Goal: Task Accomplishment & Management: Manage account settings

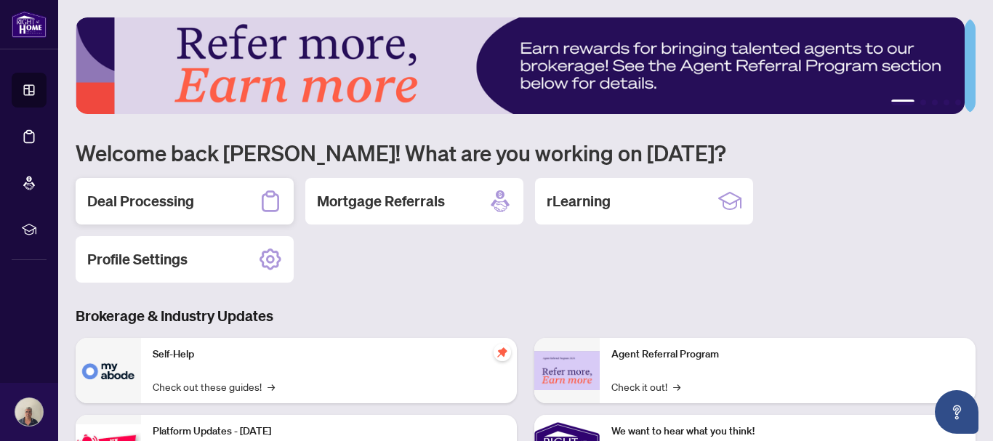
click at [178, 200] on h2 "Deal Processing" at bounding box center [140, 201] width 107 height 20
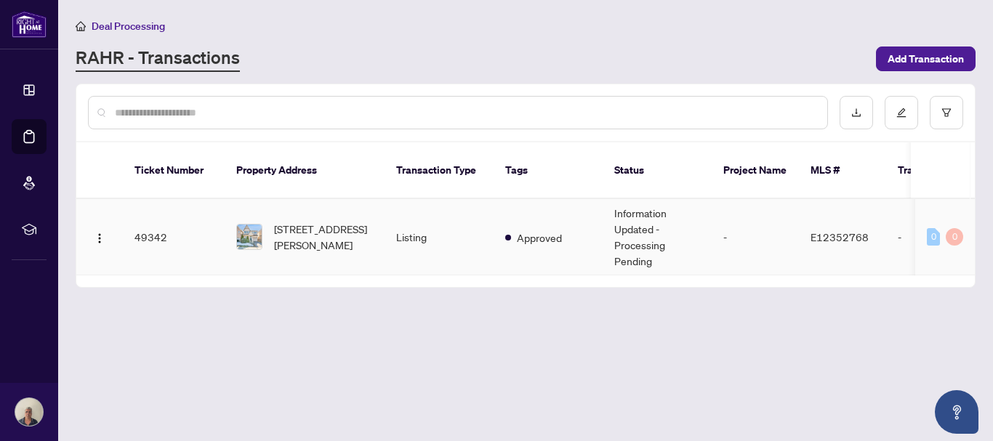
click at [148, 216] on td "49342" at bounding box center [174, 237] width 102 height 76
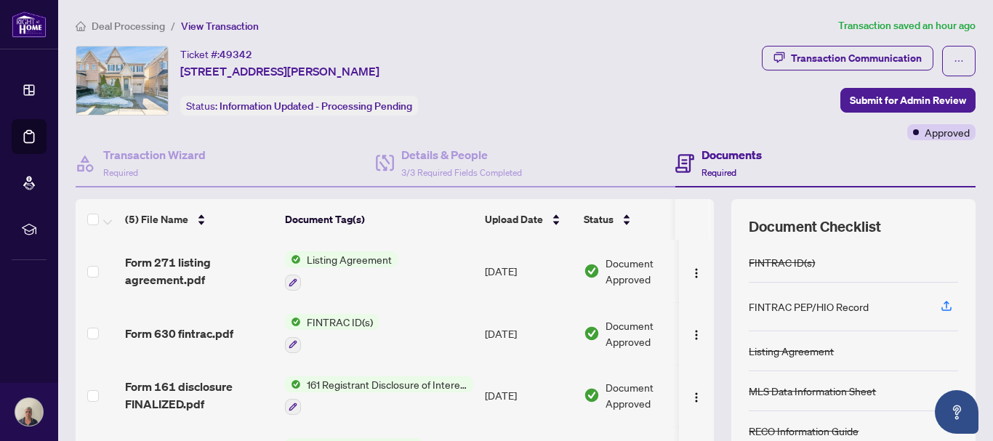
scroll to position [98, 0]
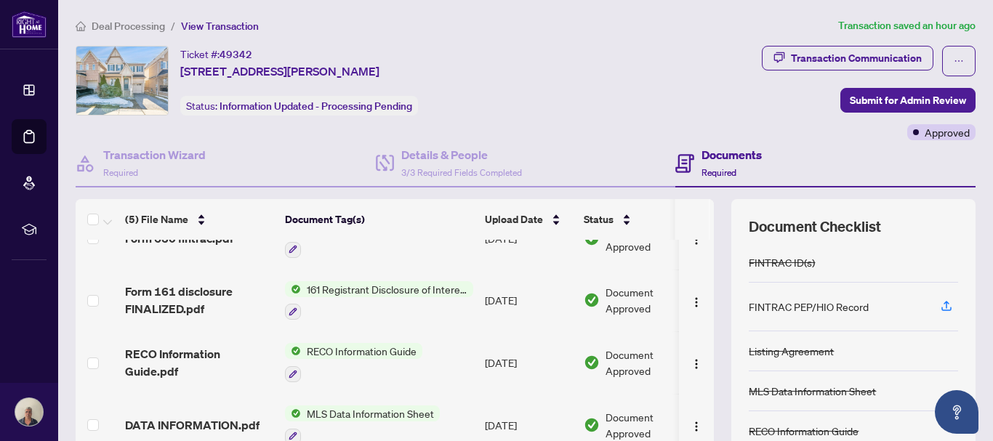
click at [705, 242] on div "(5) File Name Document Tag(s) Upload Date Status Form 271 listing agreement.pdf…" at bounding box center [526, 362] width 900 height 327
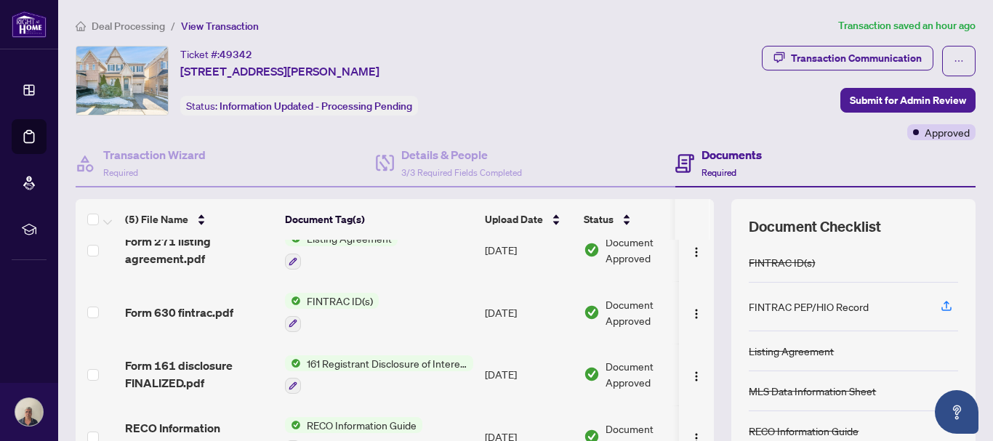
scroll to position [0, 0]
